Goal: Information Seeking & Learning: Learn about a topic

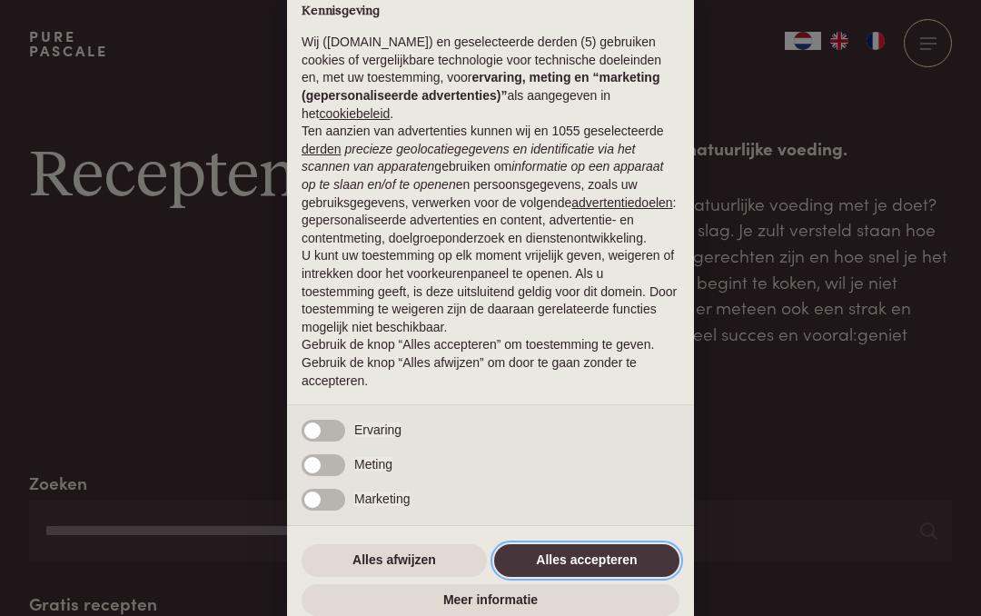
click at [632, 567] on button "Alles accepteren" at bounding box center [586, 560] width 185 height 33
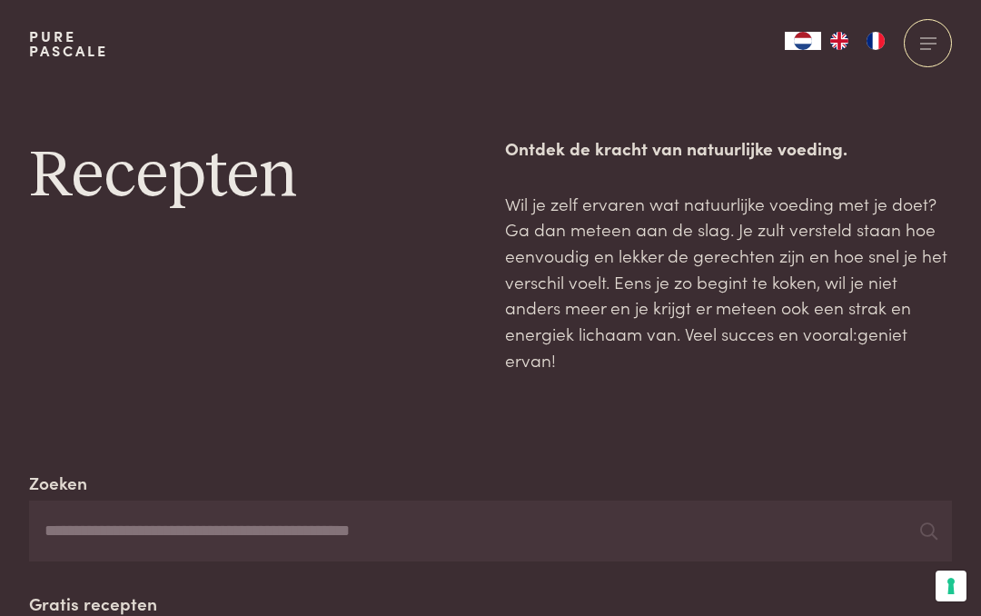
click at [123, 531] on input "Zoeken" at bounding box center [490, 531] width 923 height 62
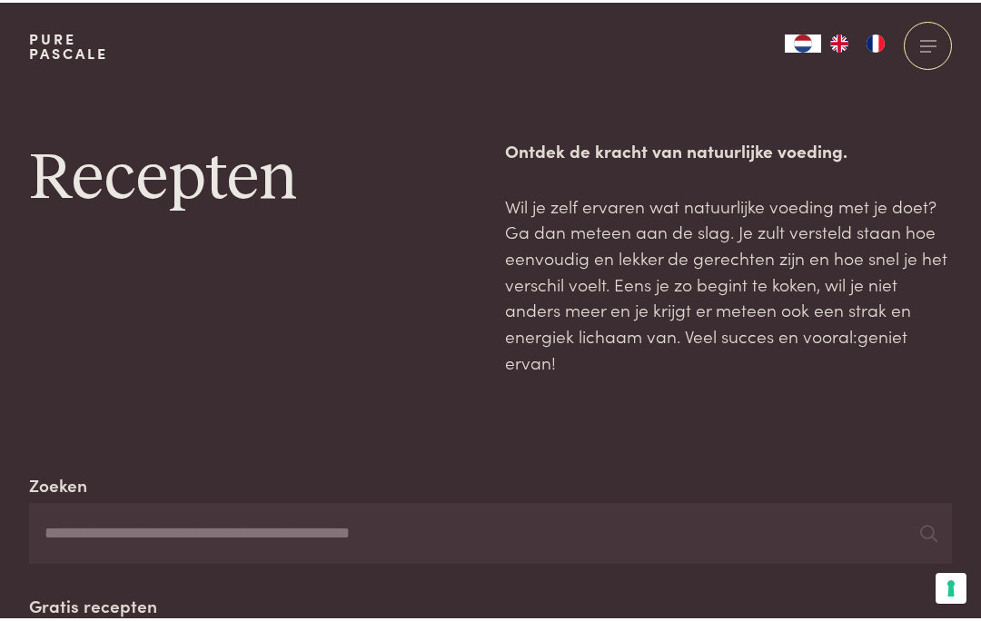
scroll to position [52, 0]
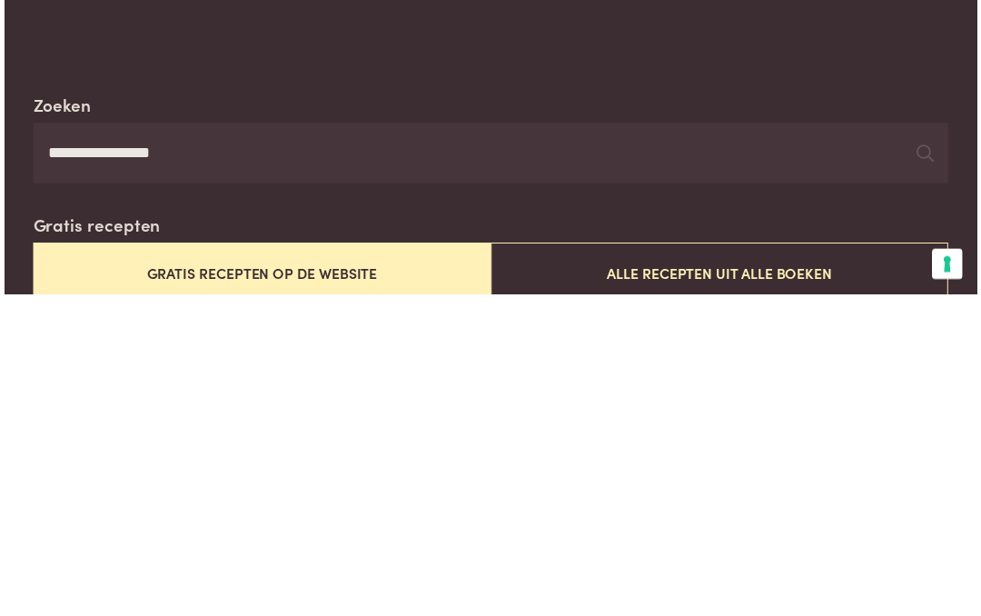
scroll to position [378, 0]
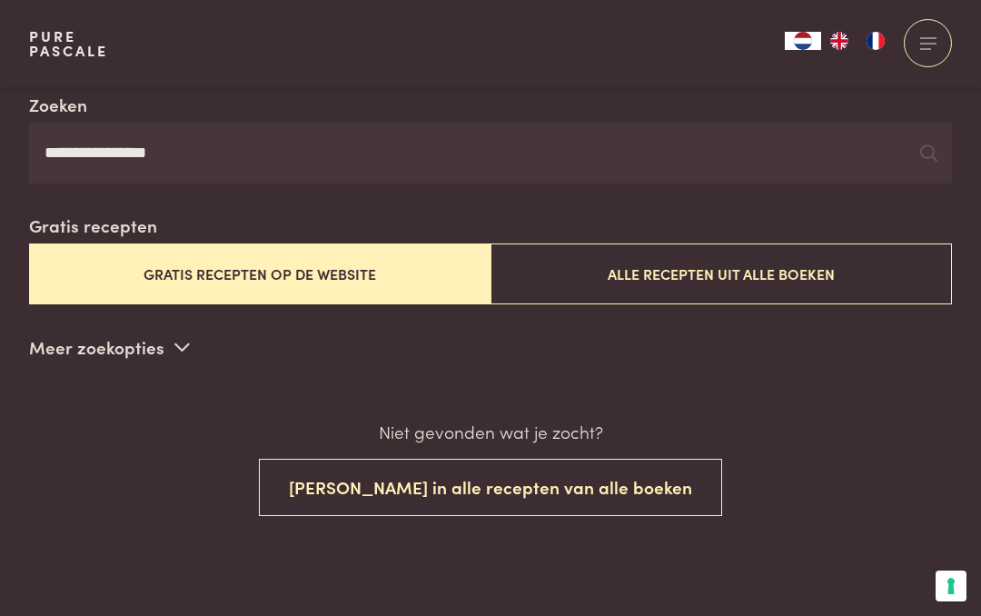
click at [929, 148] on icon at bounding box center [928, 152] width 17 height 17
click at [930, 149] on icon at bounding box center [928, 152] width 17 height 17
click at [202, 149] on input "**********" at bounding box center [490, 154] width 923 height 62
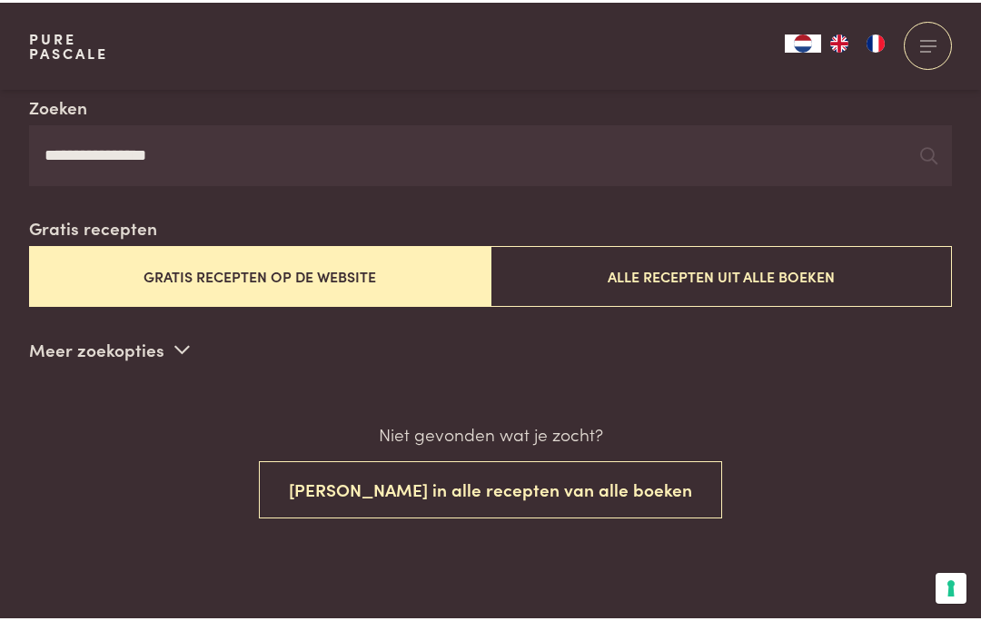
scroll to position [377, 0]
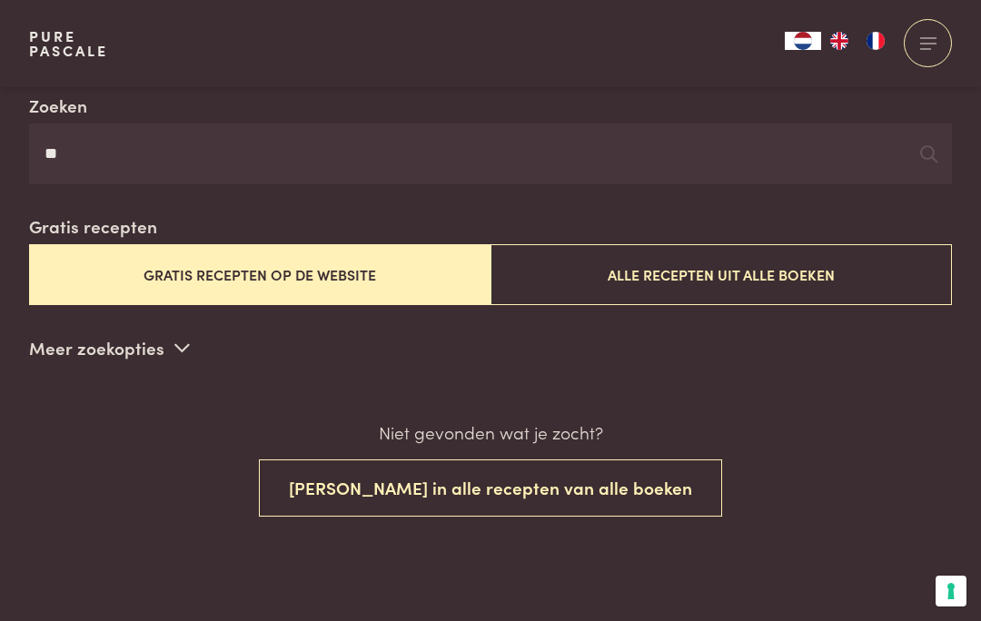
type input "*"
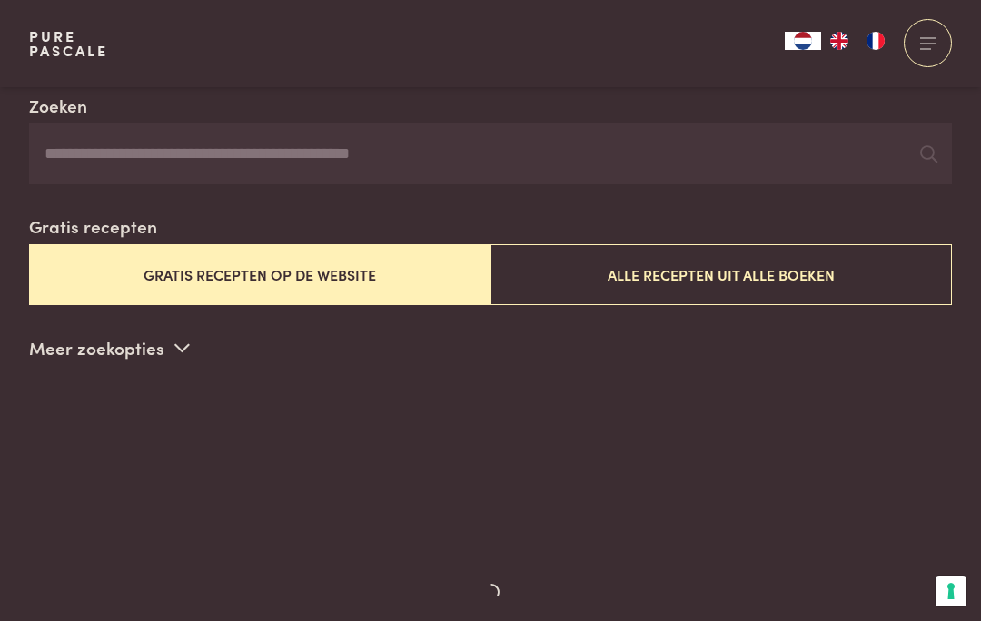
click at [43, 74] on div "Pure Pascale" at bounding box center [68, 43] width 79 height 87
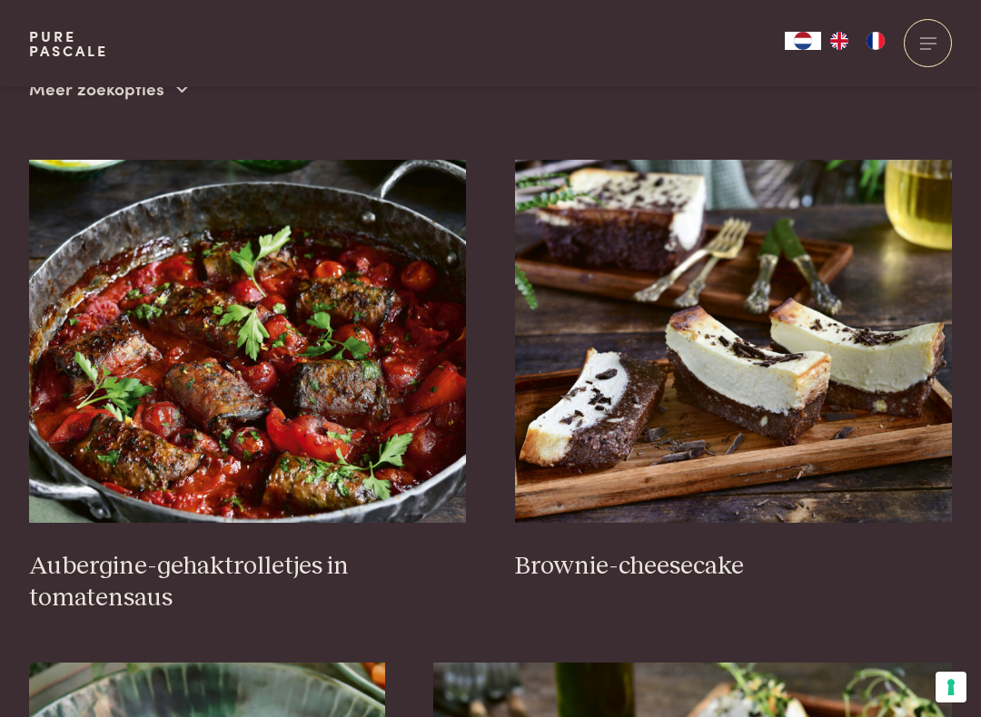
scroll to position [639, 0]
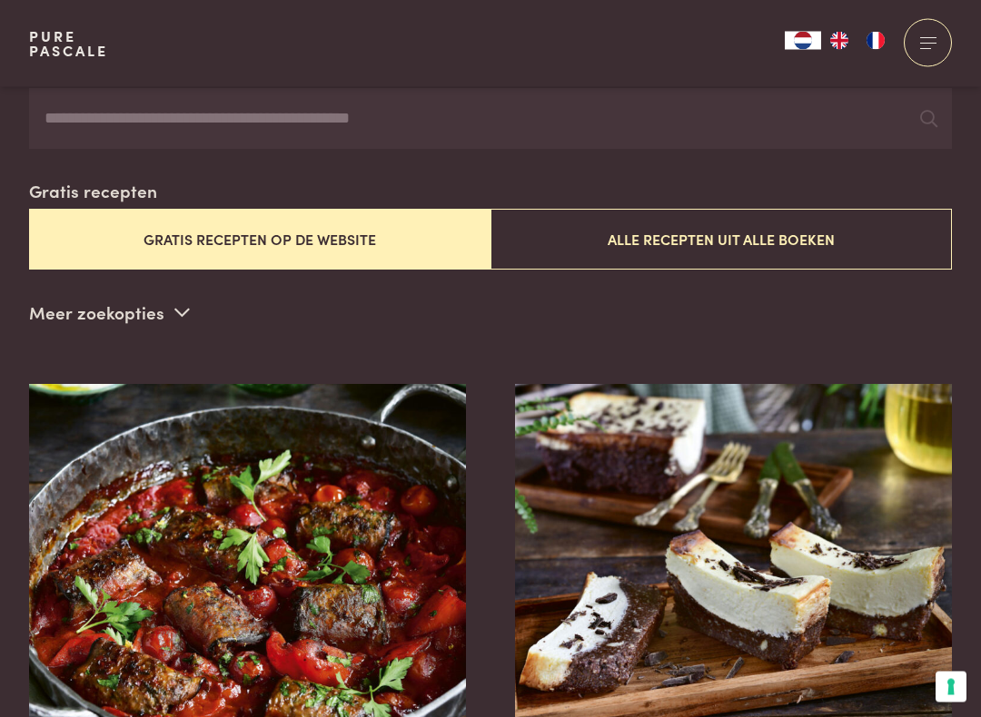
click at [349, 234] on button "Gratis recepten op de website" at bounding box center [259, 240] width 461 height 61
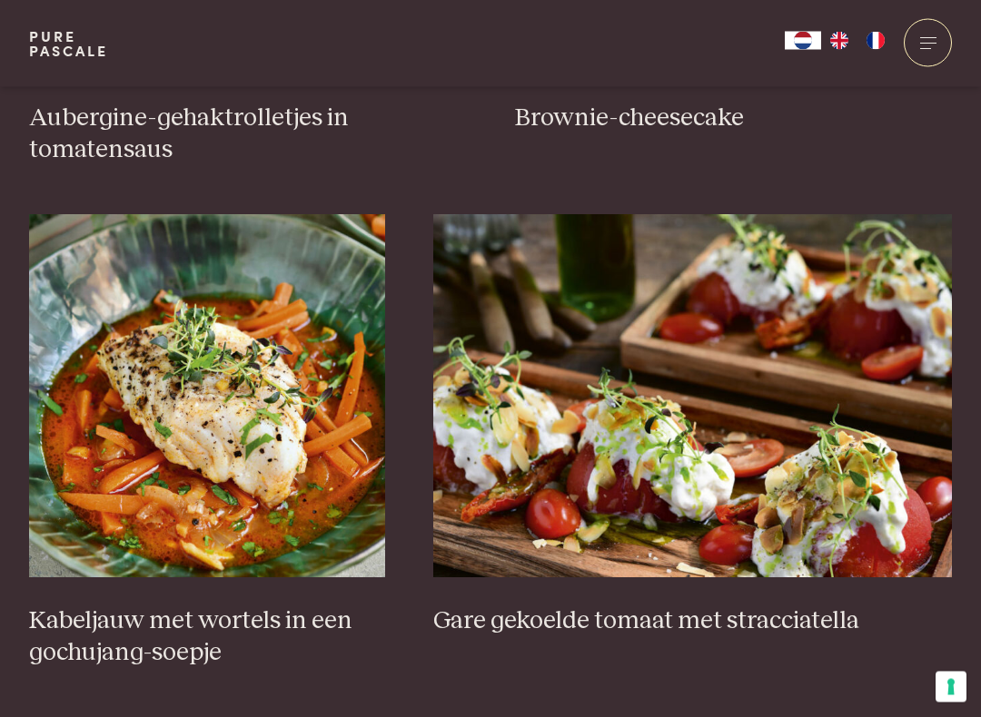
scroll to position [1086, 0]
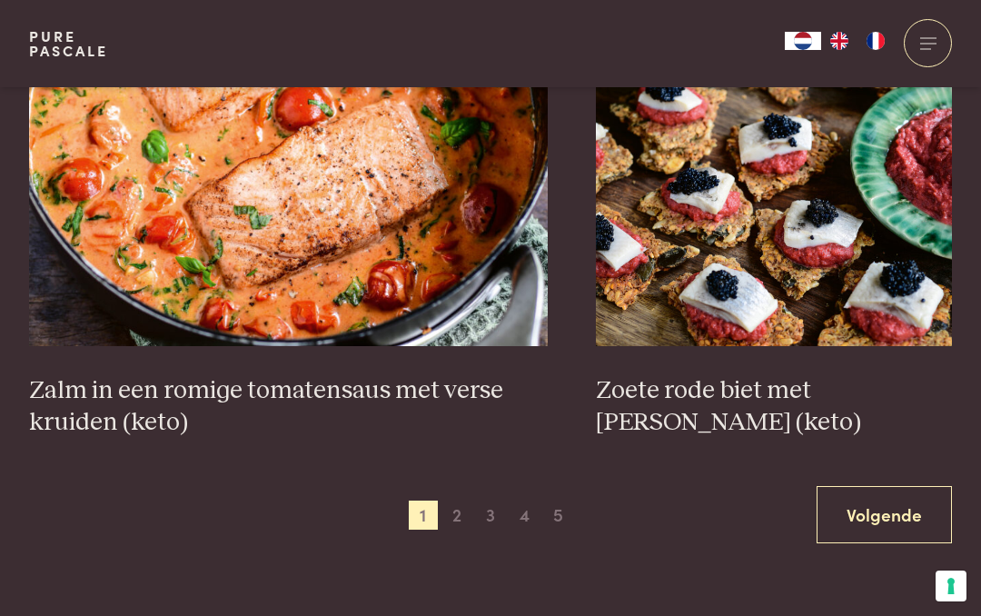
click at [459, 500] on span "2" at bounding box center [456, 514] width 29 height 29
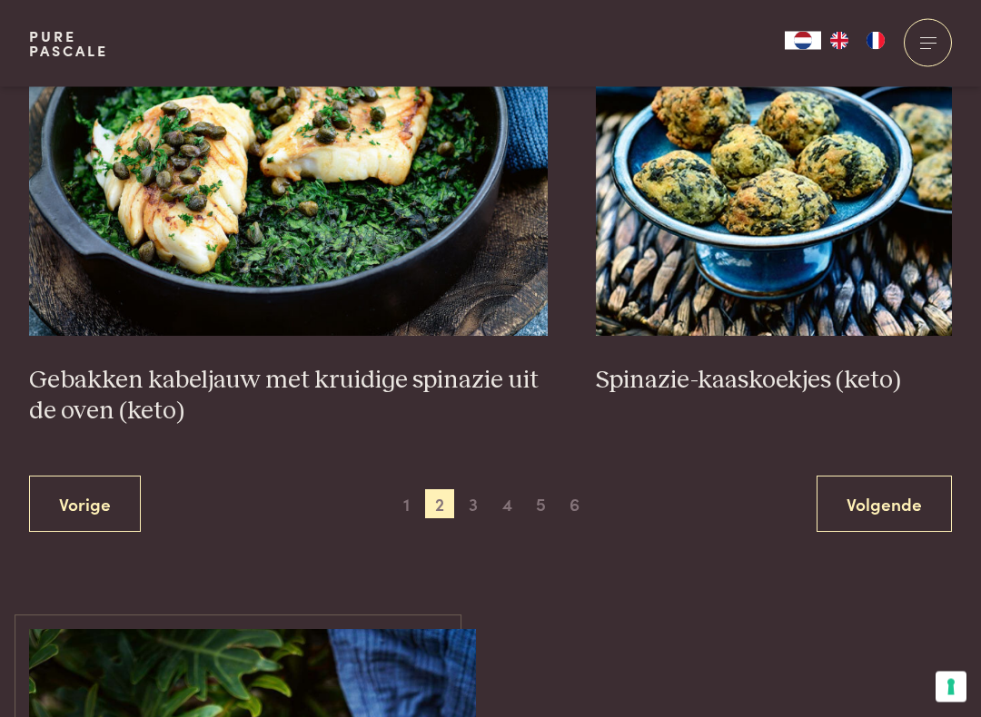
scroll to position [3276, 0]
click at [914, 492] on link "Volgende" at bounding box center [883, 504] width 135 height 57
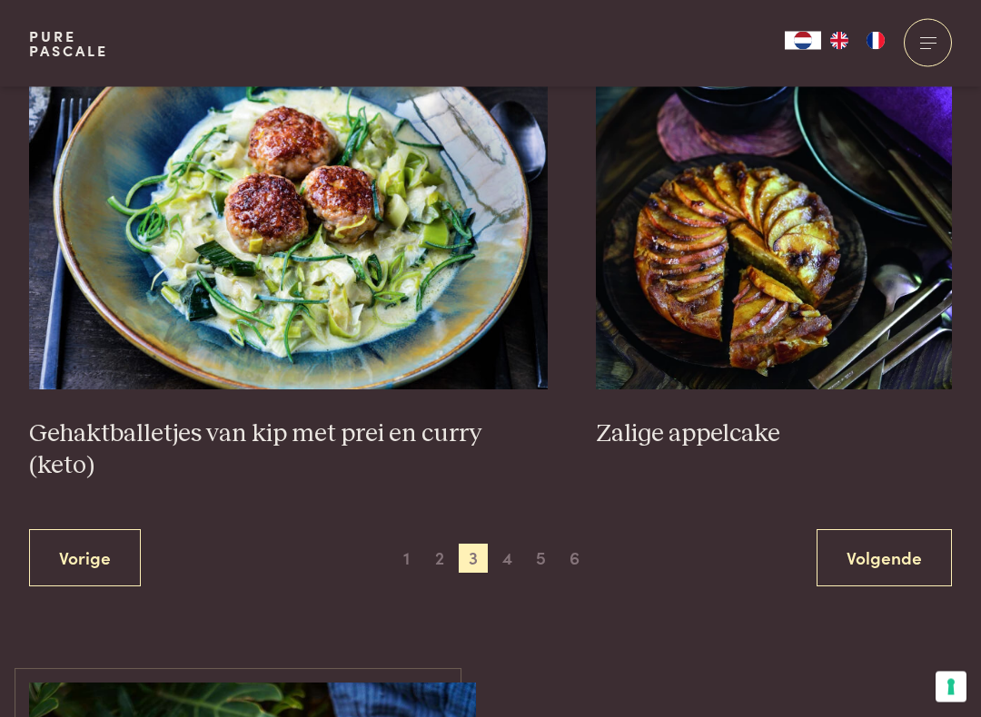
scroll to position [3317, 0]
click at [904, 528] on link "Volgende" at bounding box center [883, 556] width 135 height 57
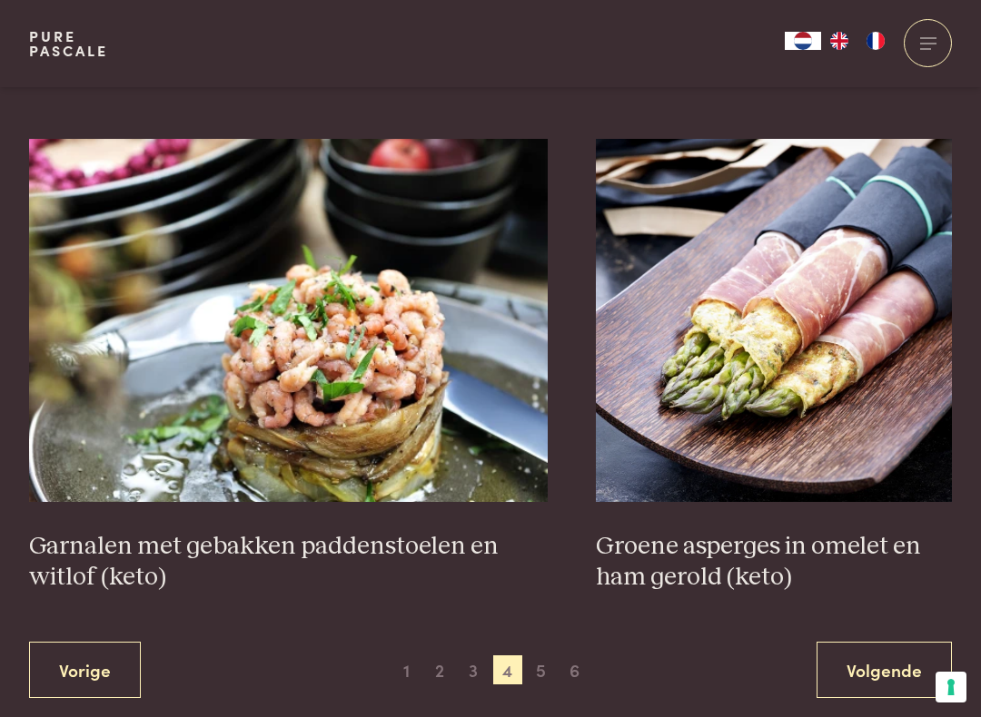
click at [874, 615] on link "Volgende" at bounding box center [883, 670] width 135 height 57
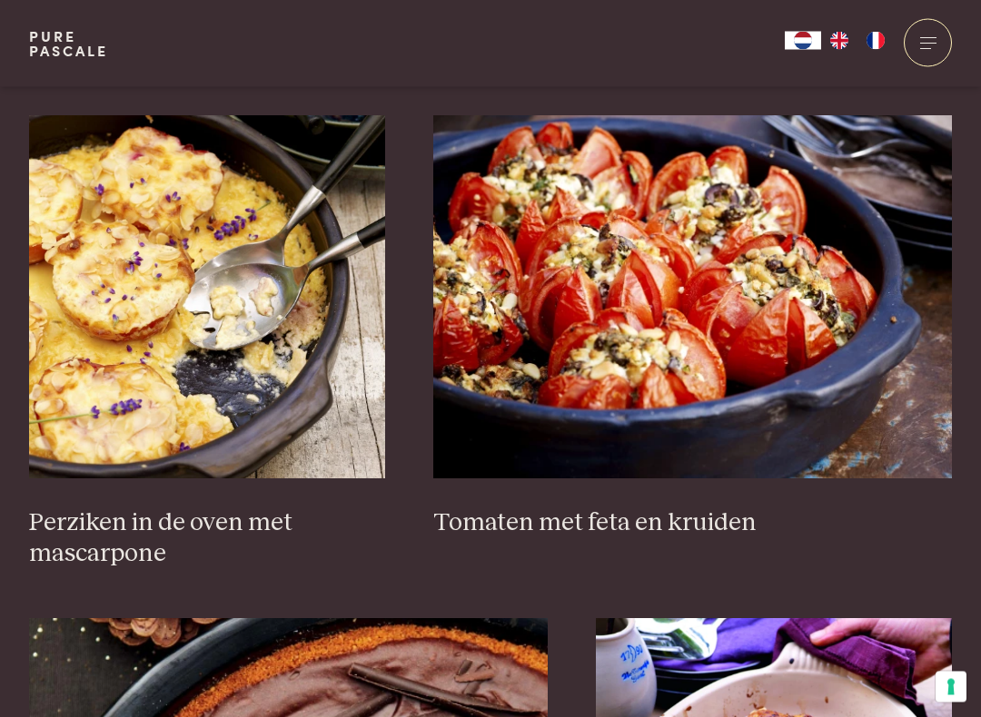
scroll to position [2694, 0]
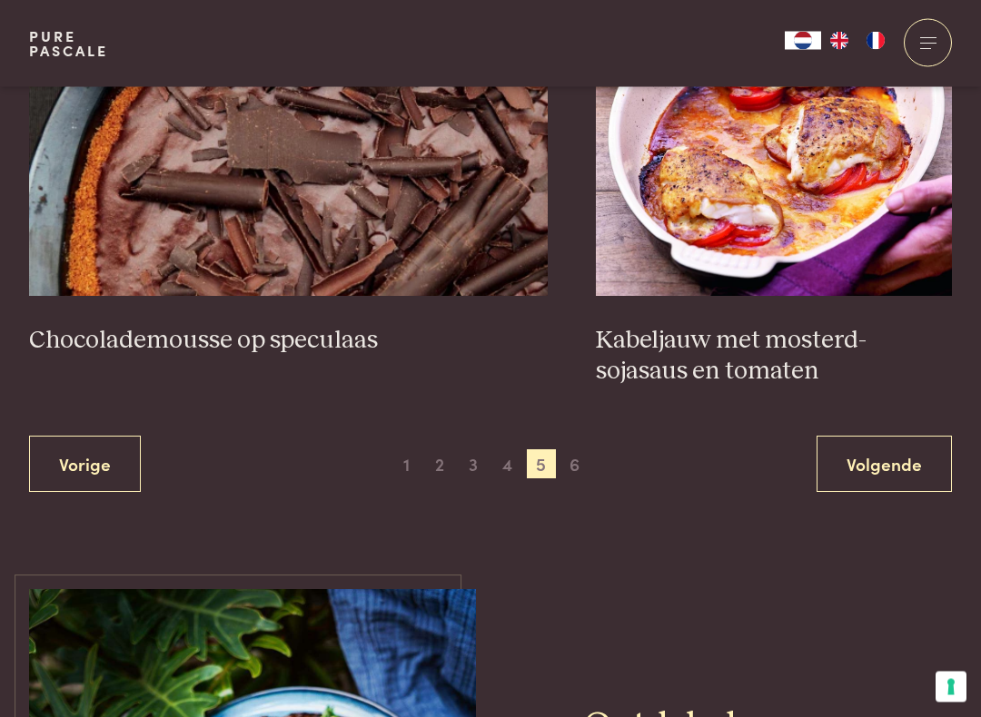
click at [907, 448] on link "Volgende" at bounding box center [883, 465] width 135 height 57
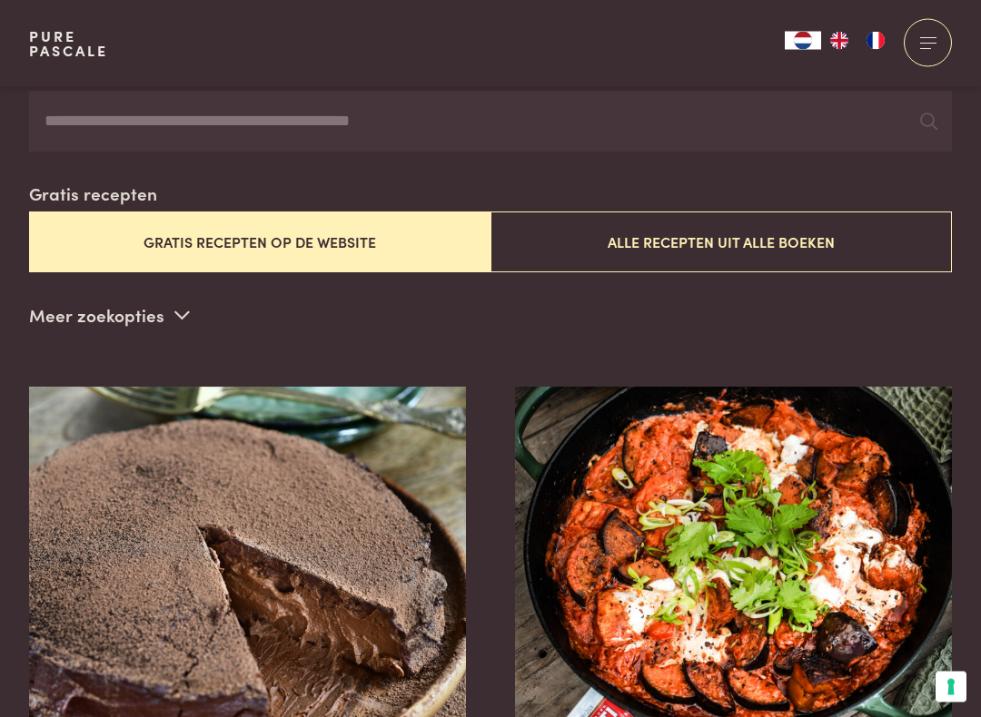
scroll to position [408, 0]
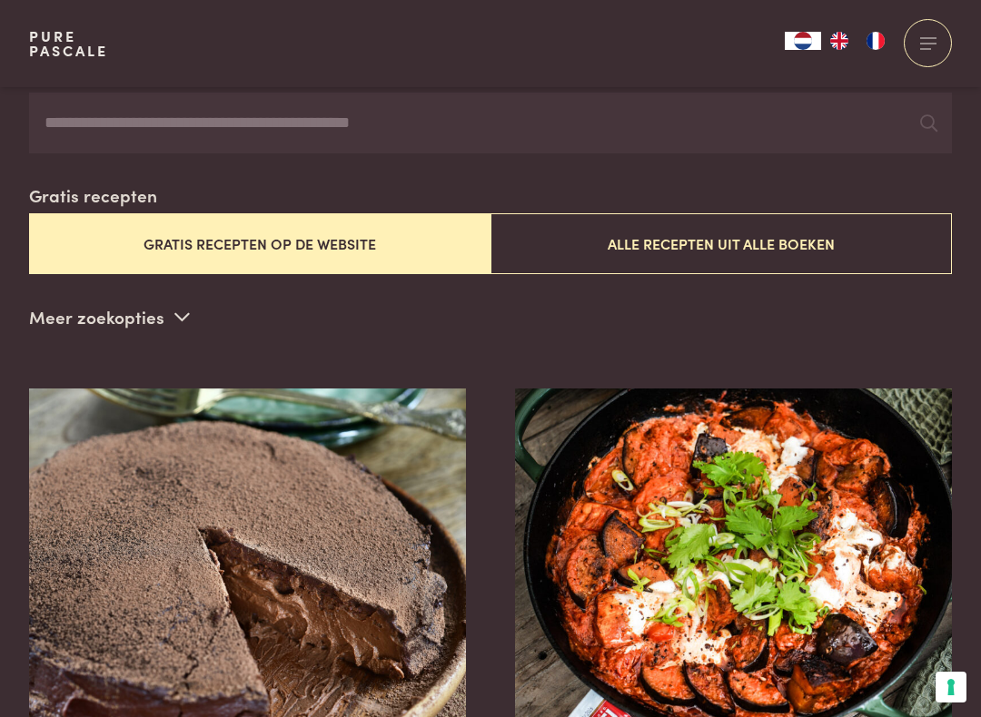
click at [805, 234] on button "Alle recepten uit alle boeken" at bounding box center [720, 243] width 461 height 61
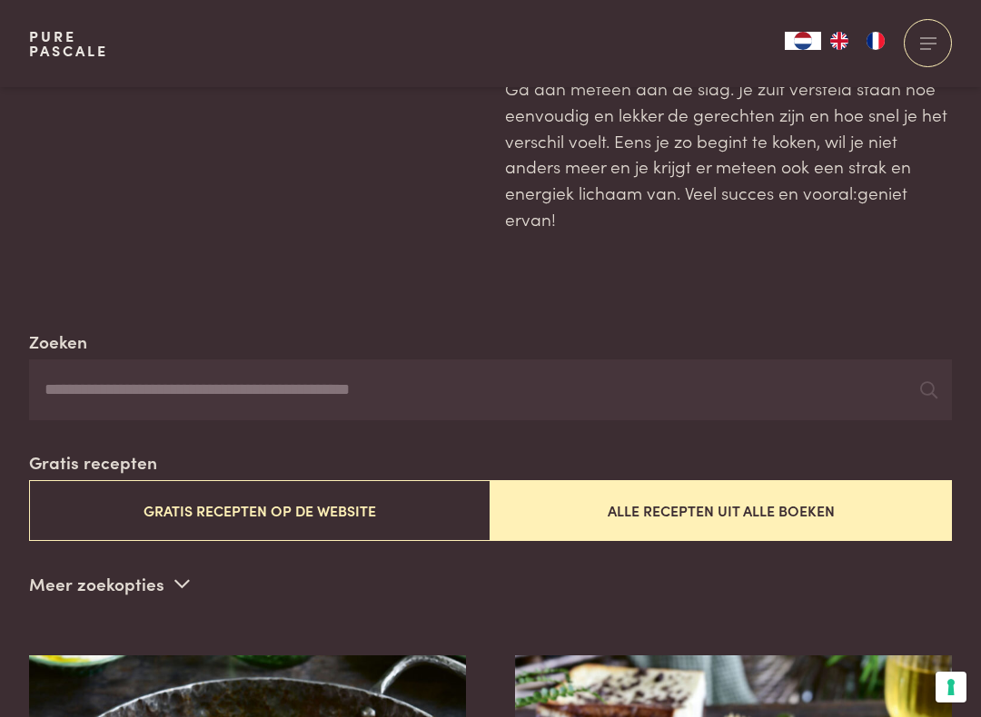
click at [224, 504] on button "Gratis recepten op de website" at bounding box center [259, 510] width 461 height 61
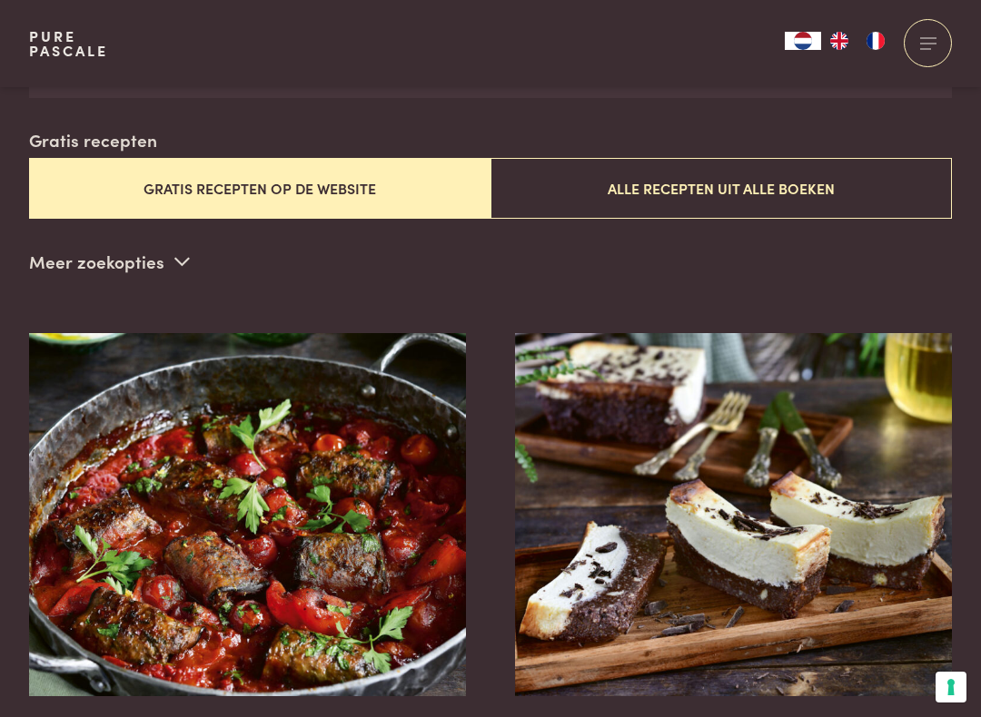
scroll to position [464, 0]
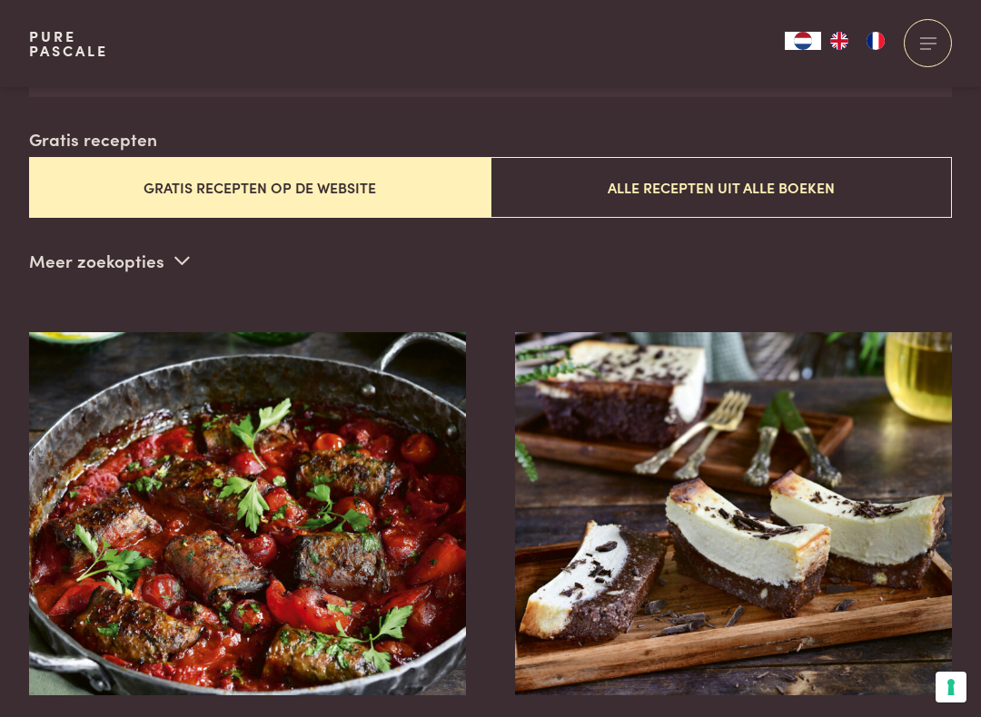
click at [178, 615] on link "Aubergine-gehaktrolletjes in tomatensaus" at bounding box center [248, 559] width 438 height 455
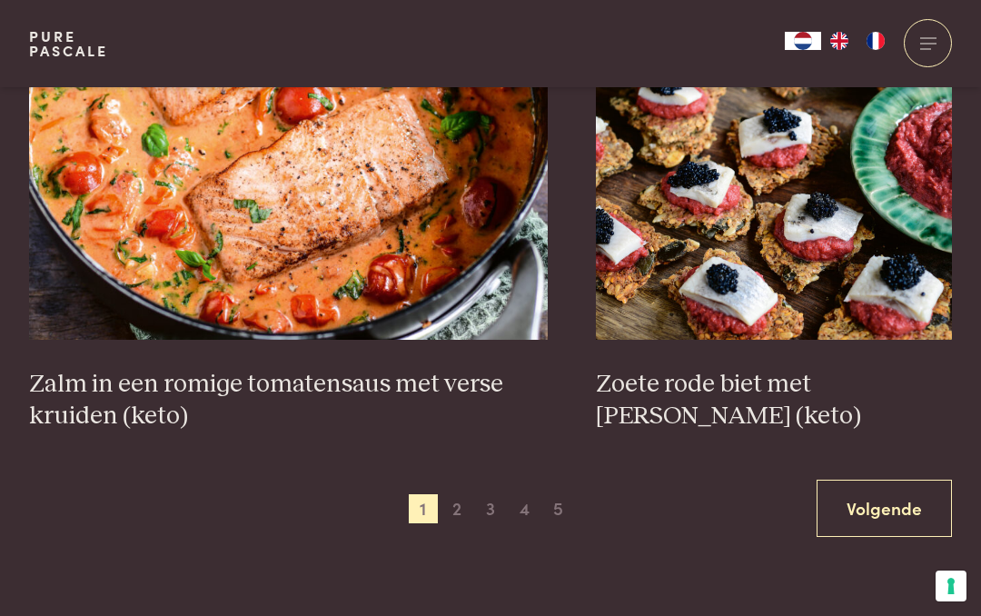
click at [871, 479] on link "Volgende" at bounding box center [883, 507] width 135 height 57
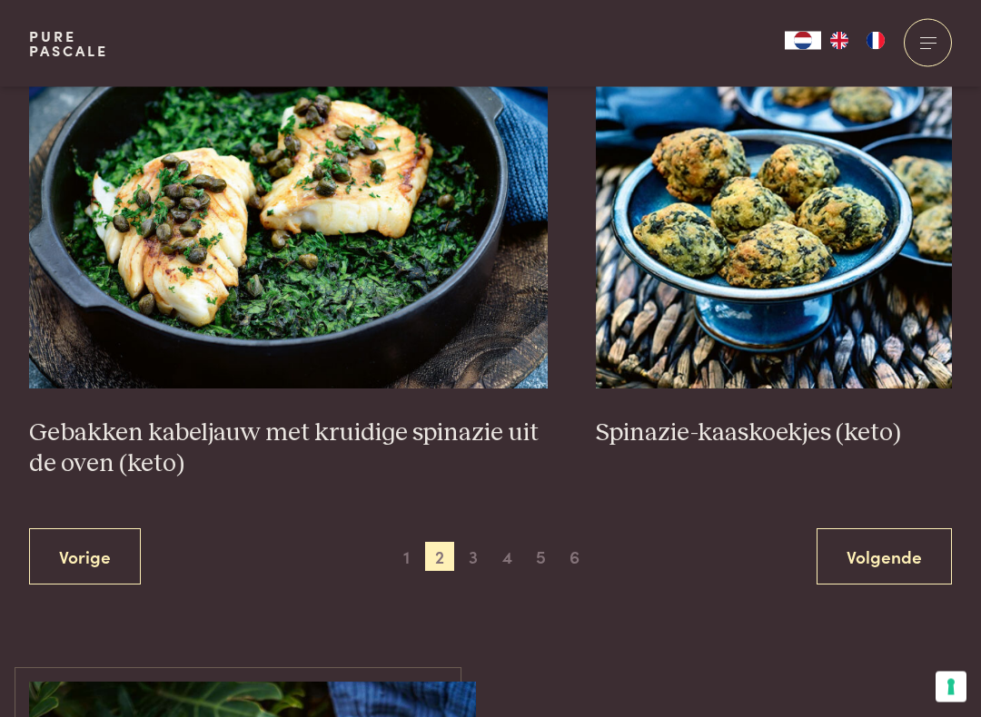
scroll to position [3225, 0]
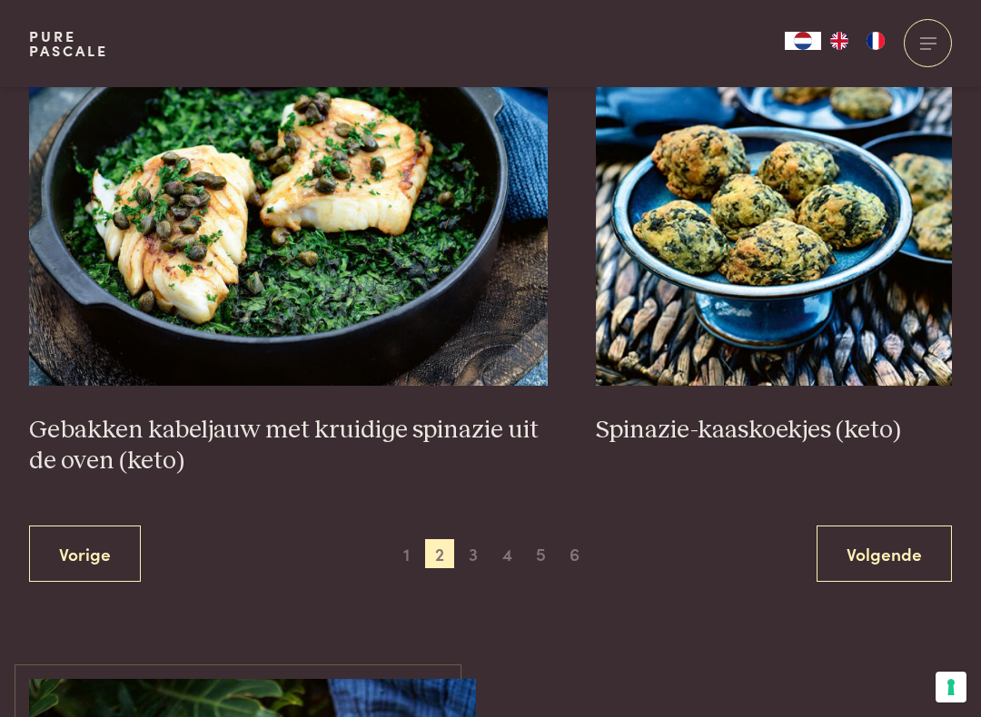
click at [877, 540] on link "Volgende" at bounding box center [883, 554] width 135 height 57
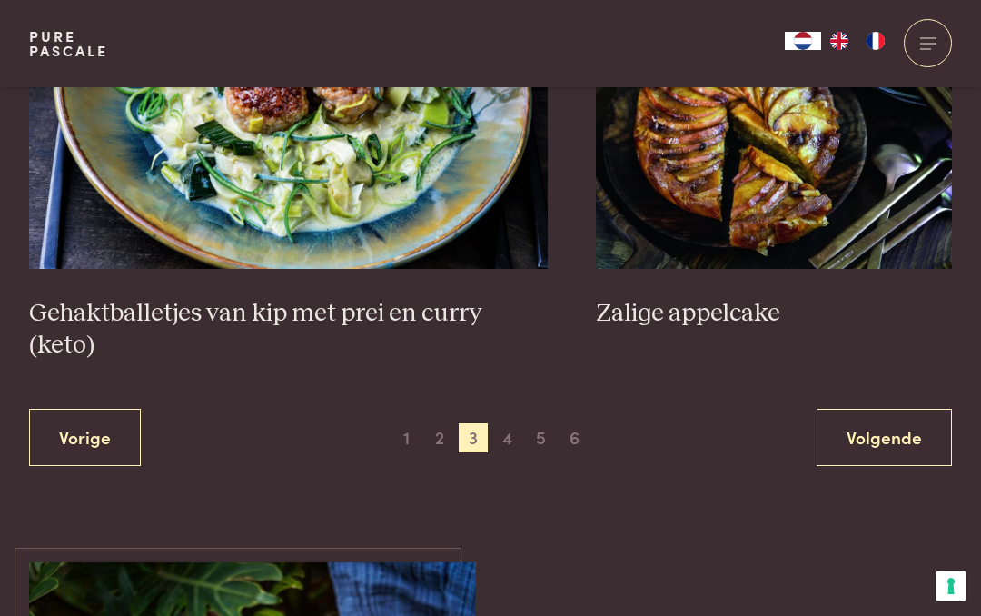
click at [884, 409] on link "Volgende" at bounding box center [883, 437] width 135 height 57
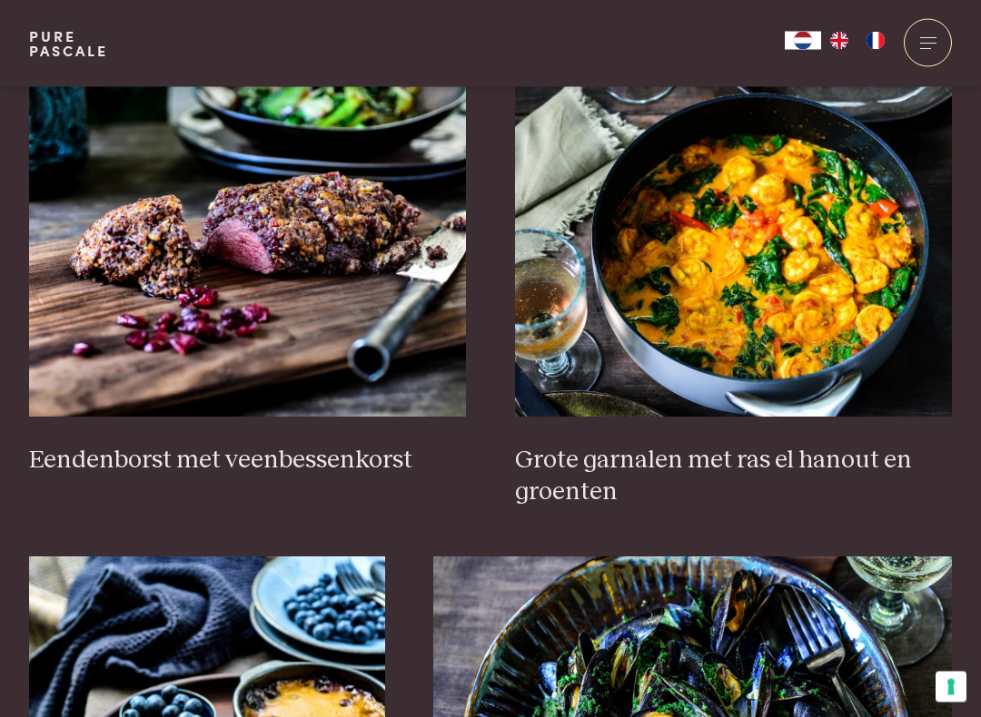
scroll to position [743, 0]
click at [788, 271] on img at bounding box center [734, 235] width 438 height 363
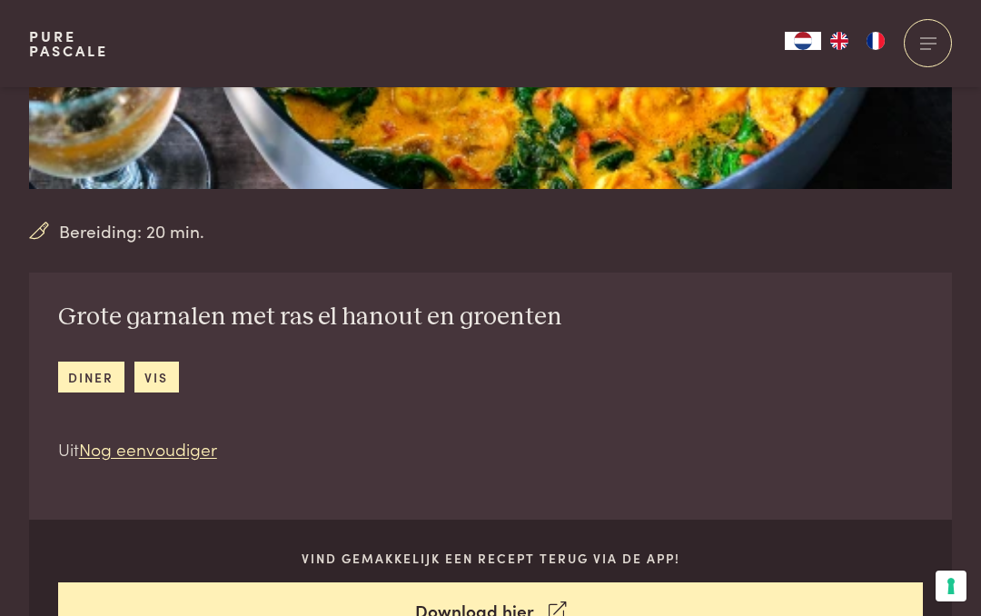
scroll to position [451, 0]
click at [97, 366] on link "diner" at bounding box center [91, 377] width 66 height 30
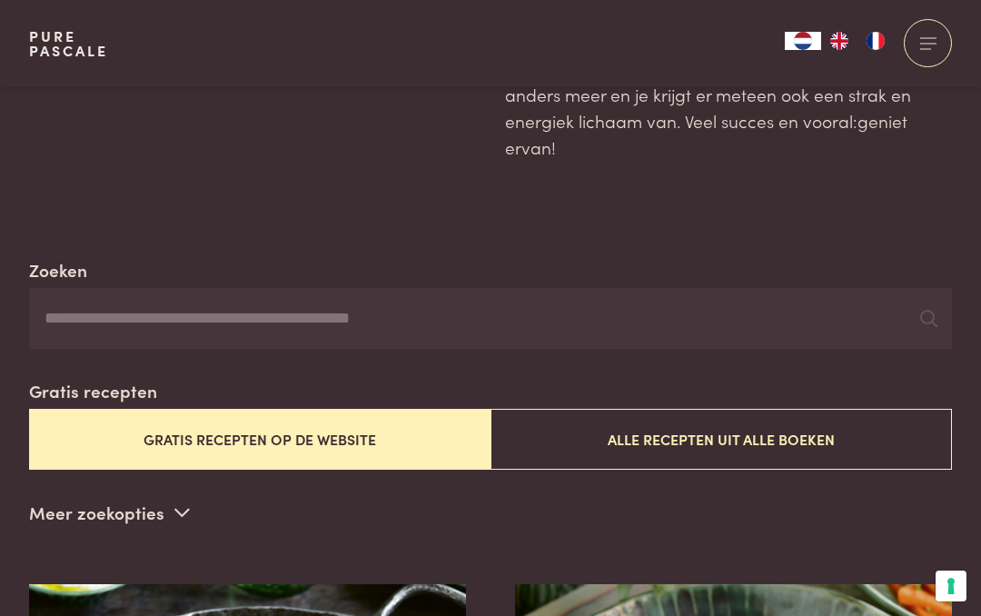
scroll to position [211, 0]
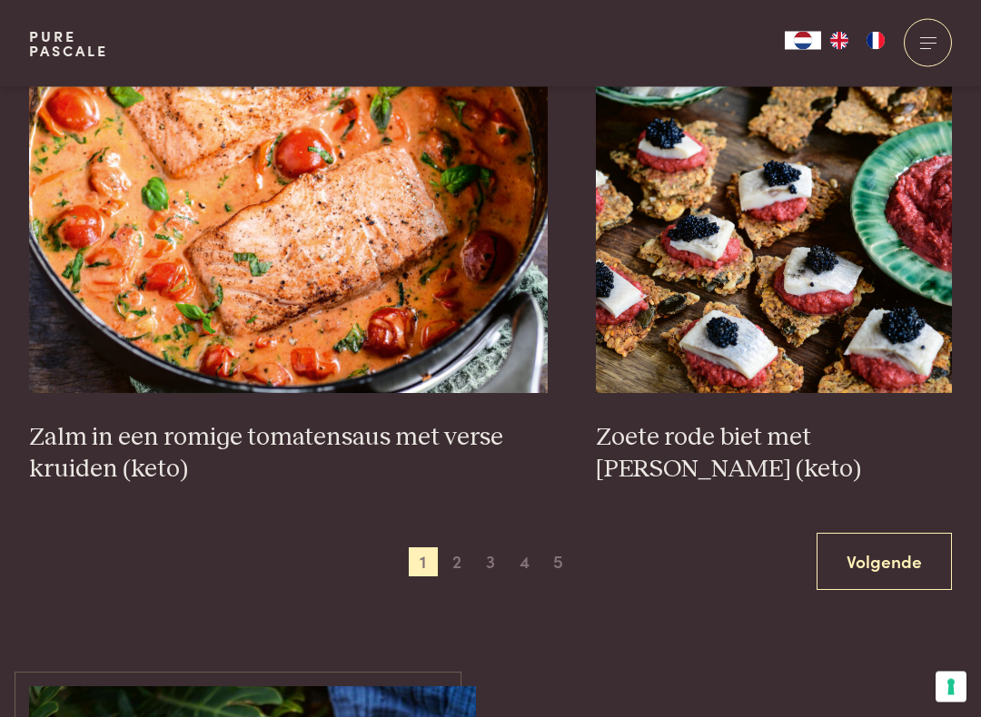
scroll to position [3259, 0]
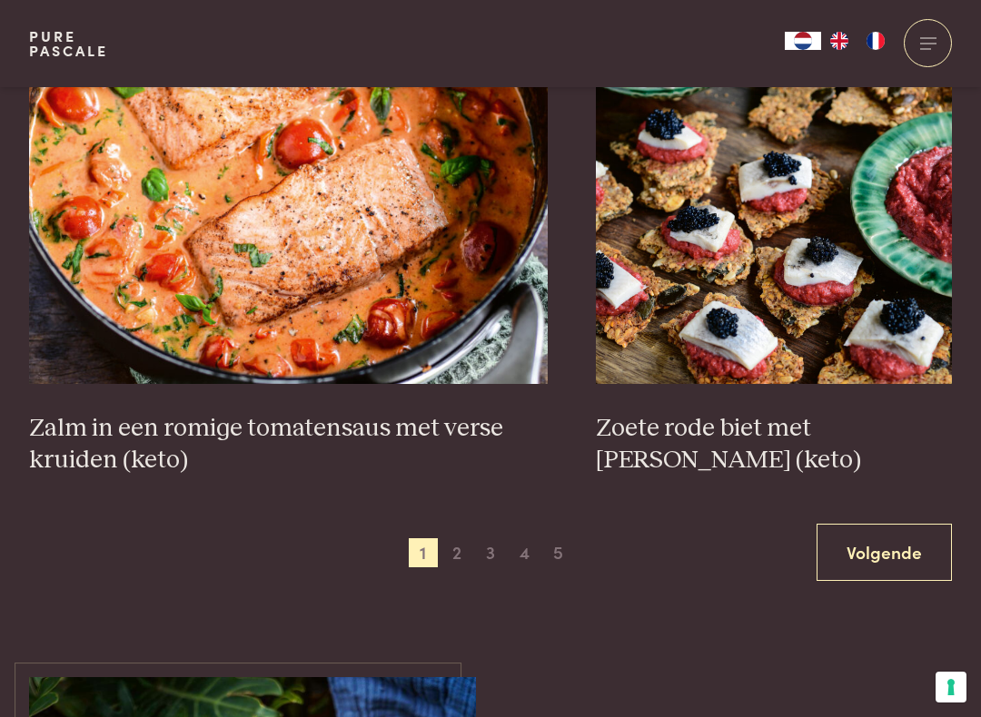
click at [532, 538] on span "4" at bounding box center [523, 552] width 29 height 29
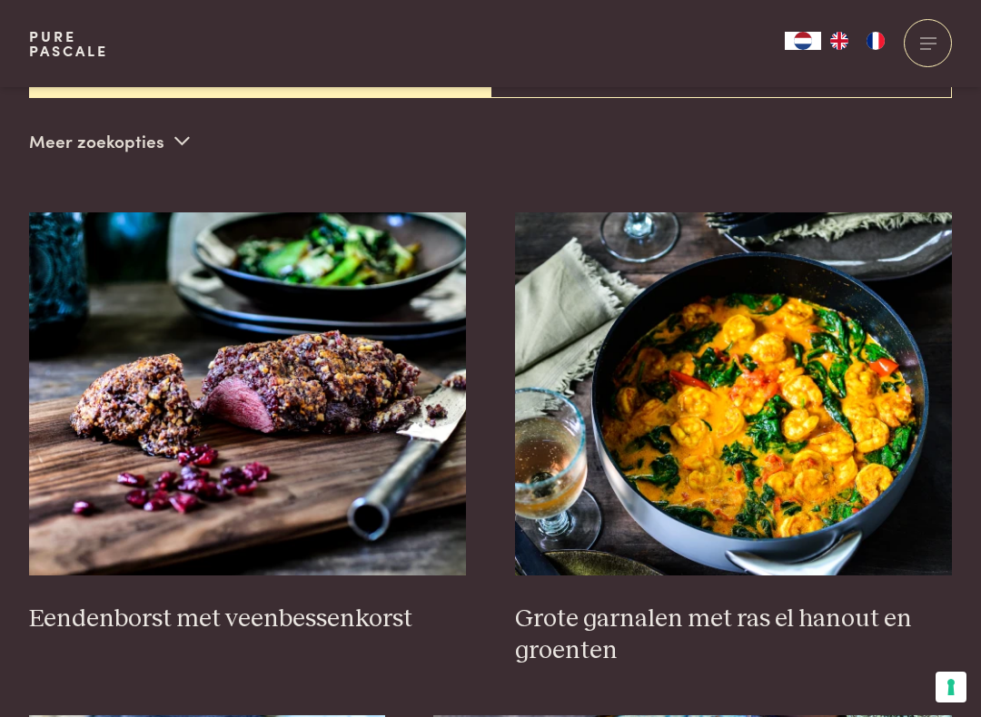
scroll to position [464, 0]
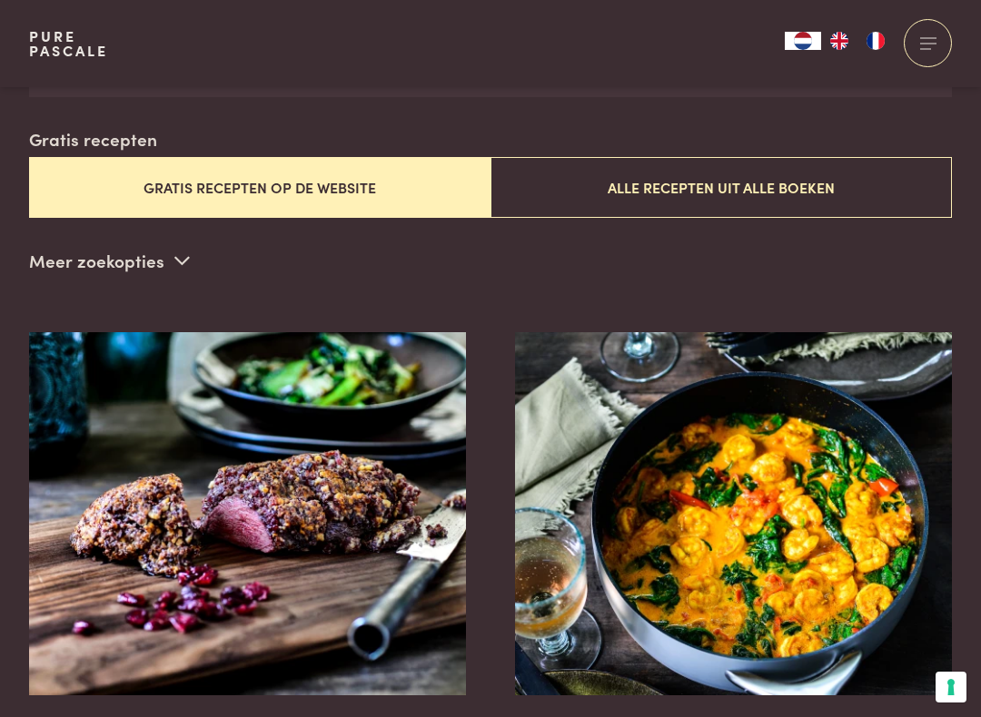
click at [782, 506] on img at bounding box center [734, 513] width 438 height 363
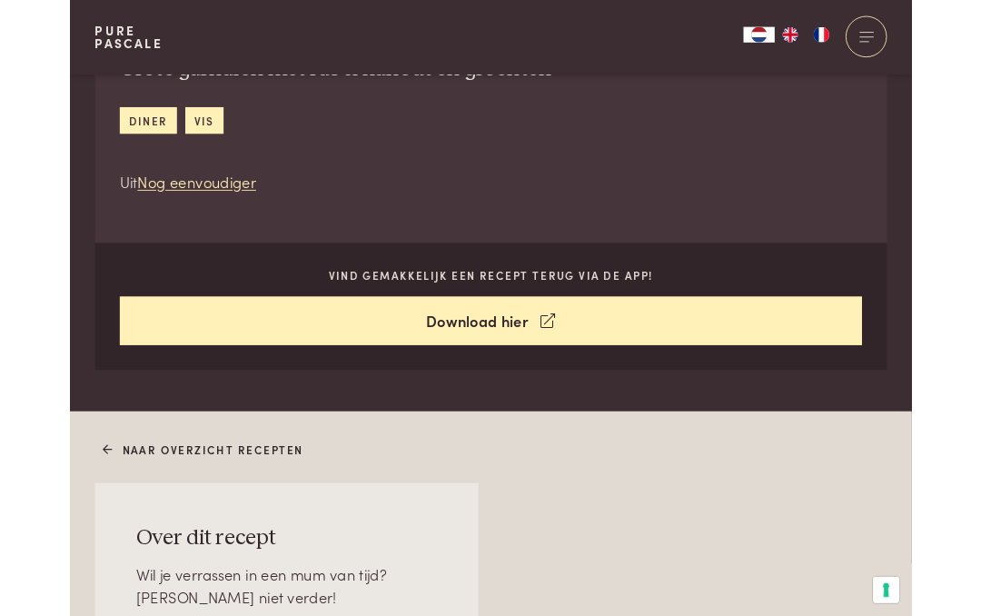
scroll to position [664, 0]
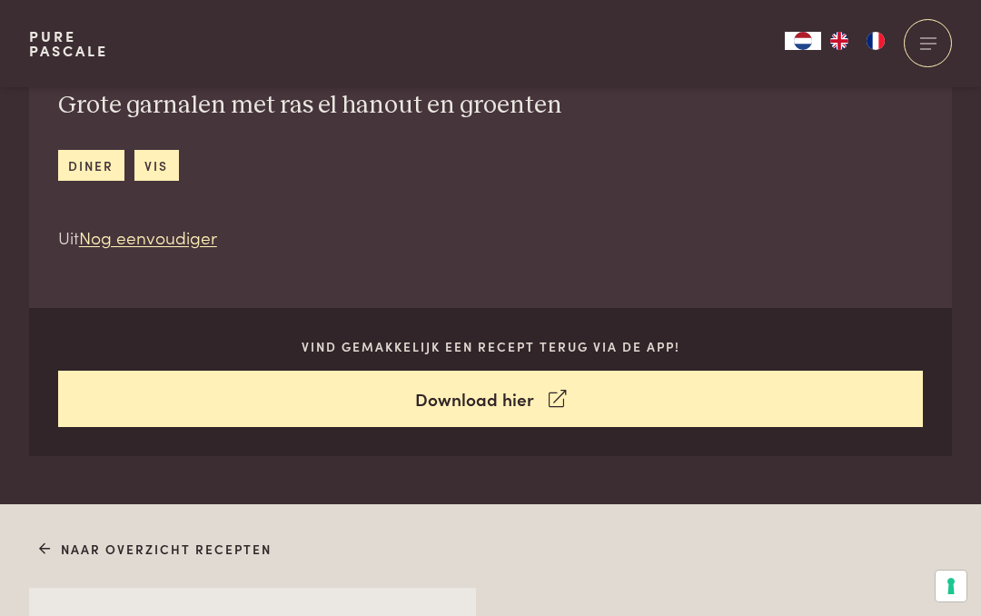
click at [495, 385] on link "Download hier" at bounding box center [490, 398] width 865 height 57
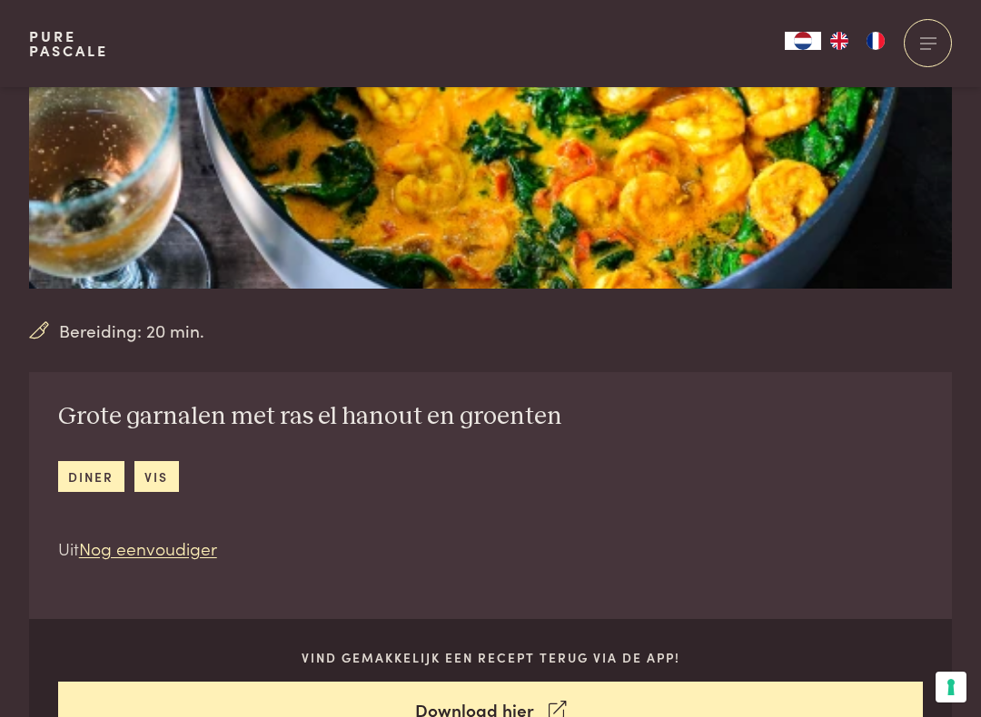
scroll to position [355, 0]
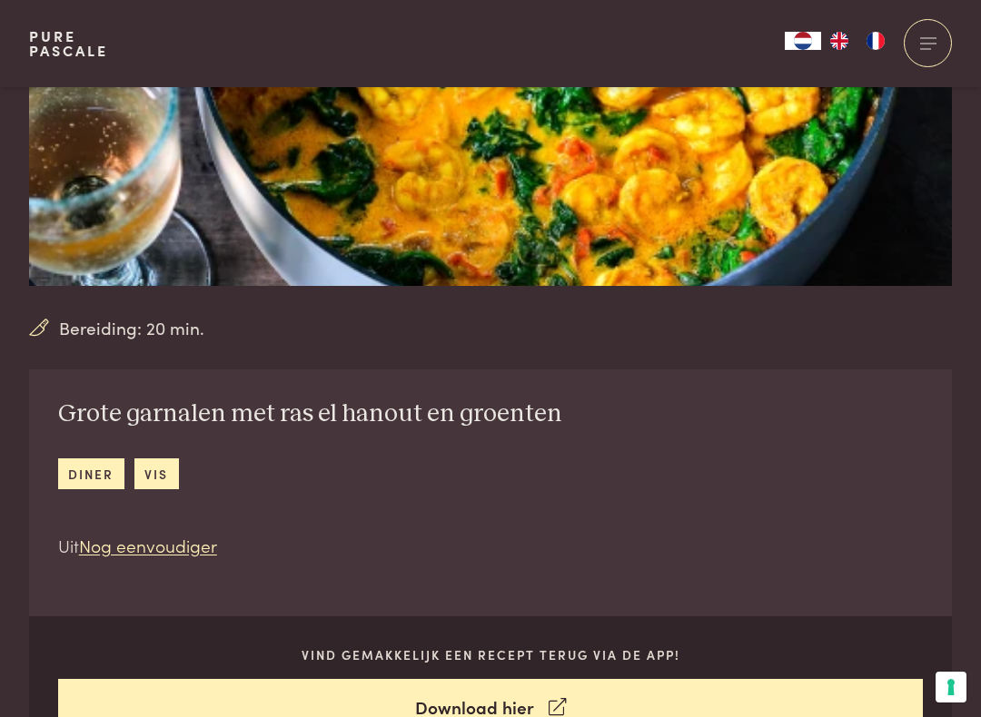
click at [128, 346] on div "Bereiding: 20 min. Grote garnalen met ras el hanout en groenten diner vis Uit N…" at bounding box center [490, 248] width 923 height 1032
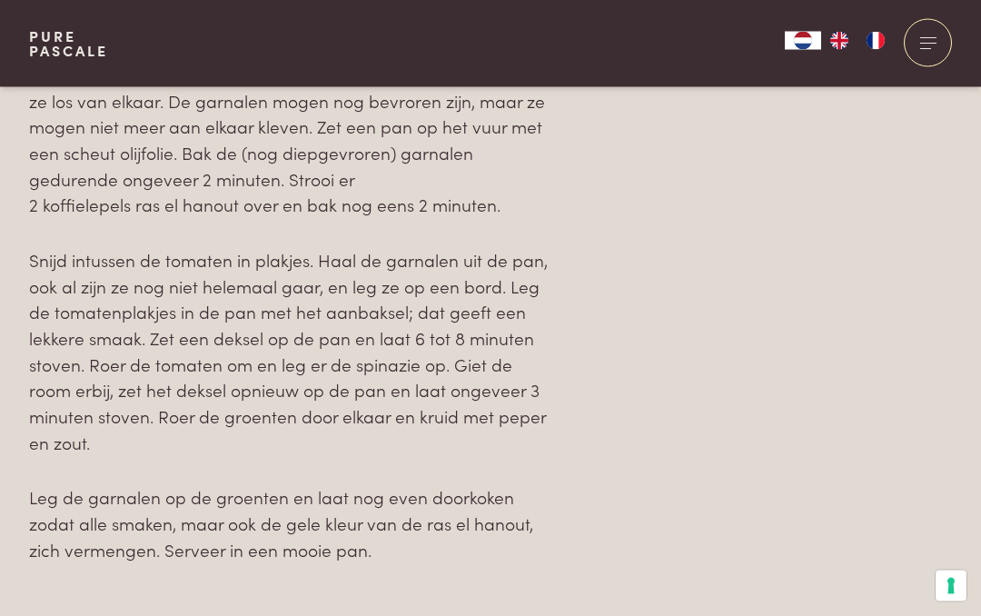
scroll to position [2008, 0]
